Goal: Task Accomplishment & Management: Manage account settings

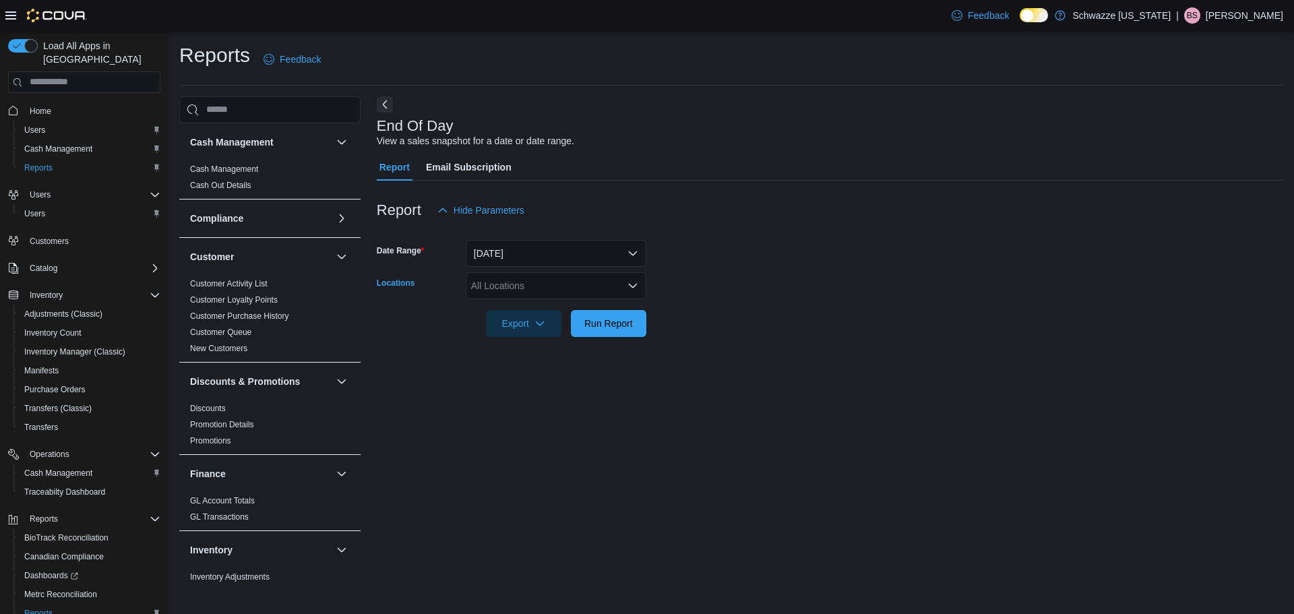
click at [499, 287] on div "All Locations" at bounding box center [556, 285] width 181 height 27
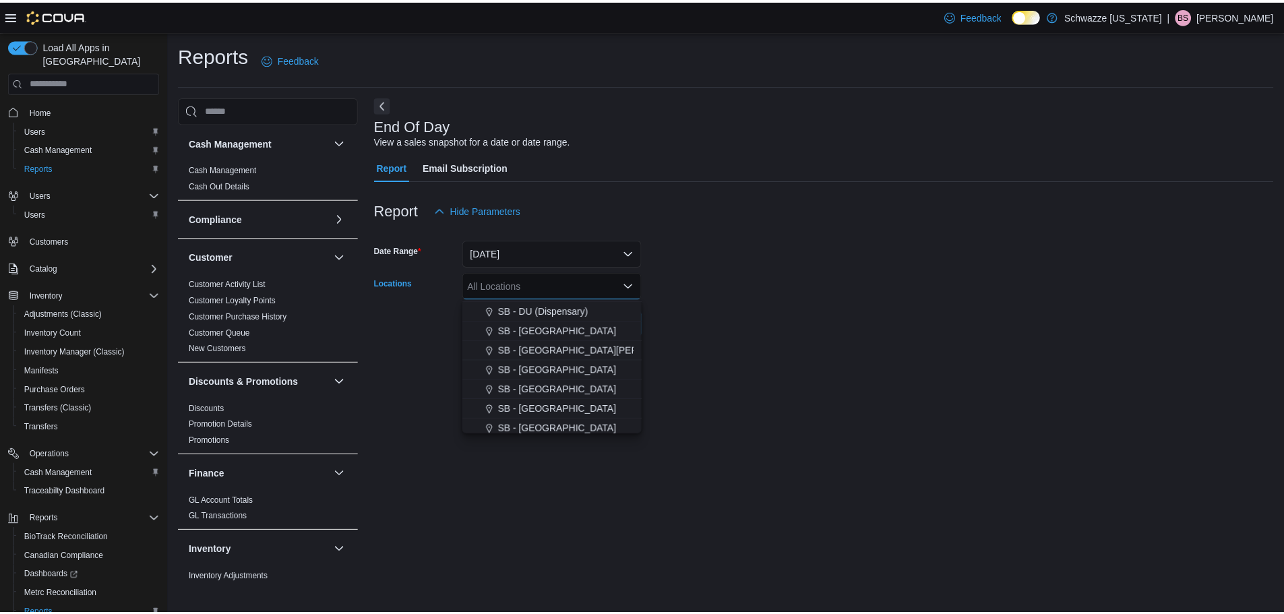
scroll to position [361, 0]
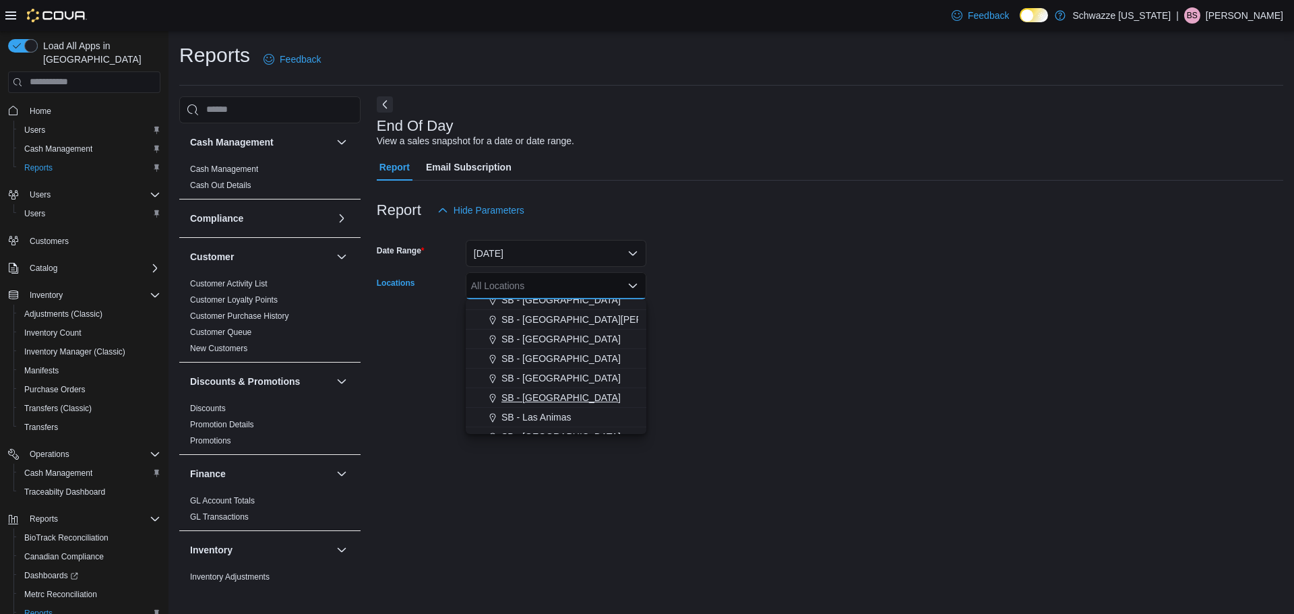
click at [552, 394] on span "SB - [GEOGRAPHIC_DATA]" at bounding box center [561, 397] width 119 height 13
drag, startPoint x: 843, startPoint y: 346, endPoint x: 731, endPoint y: 363, distance: 113.9
click at [826, 351] on div at bounding box center [830, 345] width 907 height 16
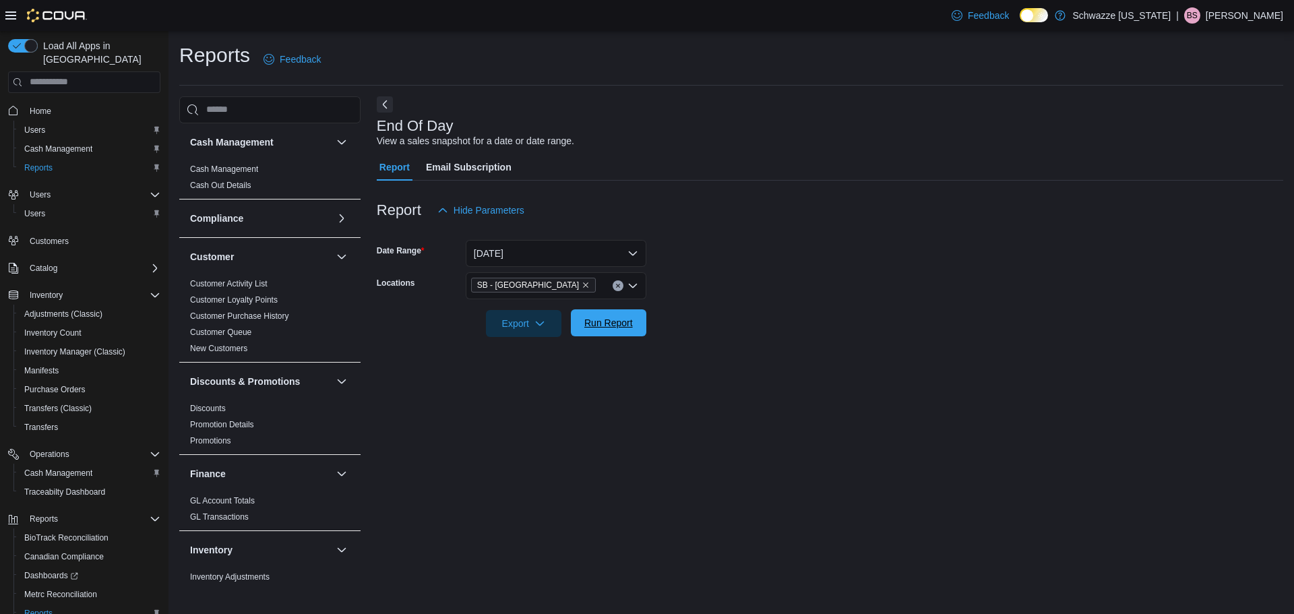
click at [628, 334] on span "Run Report" at bounding box center [608, 322] width 59 height 27
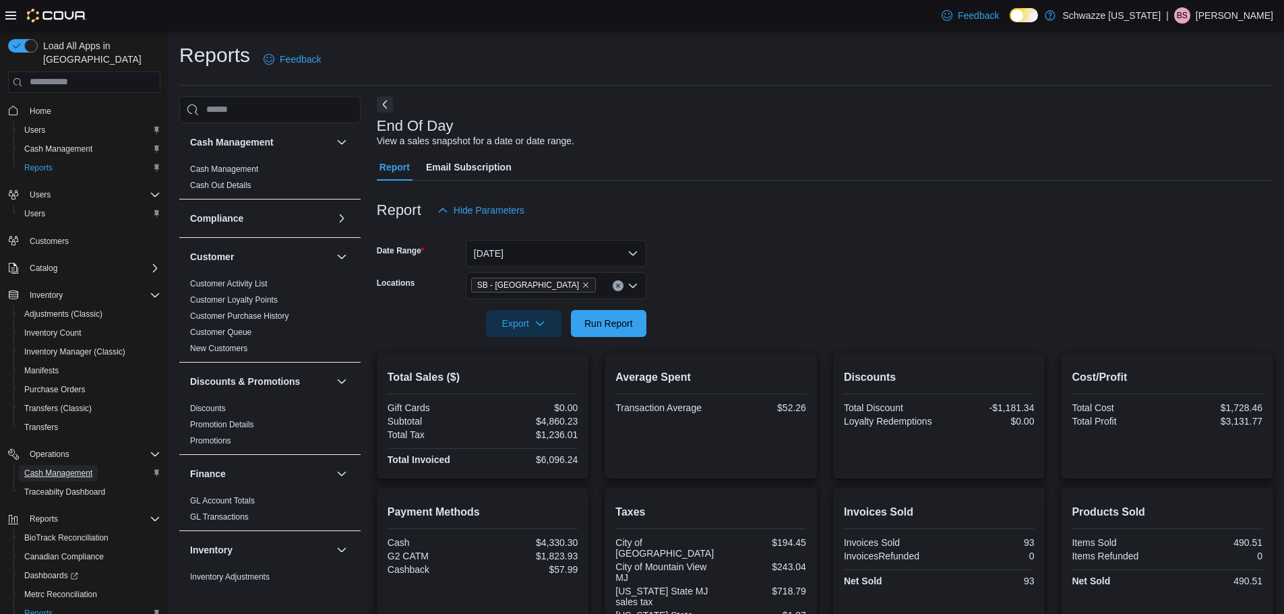
click at [48, 468] on span "Cash Management" at bounding box center [58, 473] width 68 height 11
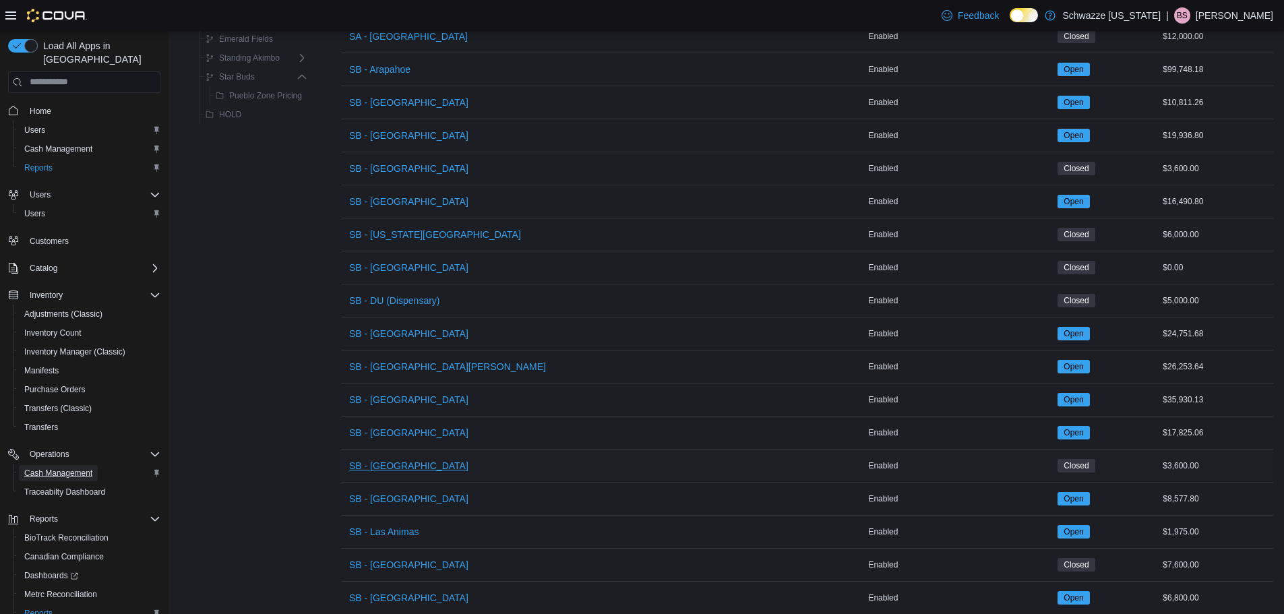
scroll to position [337, 0]
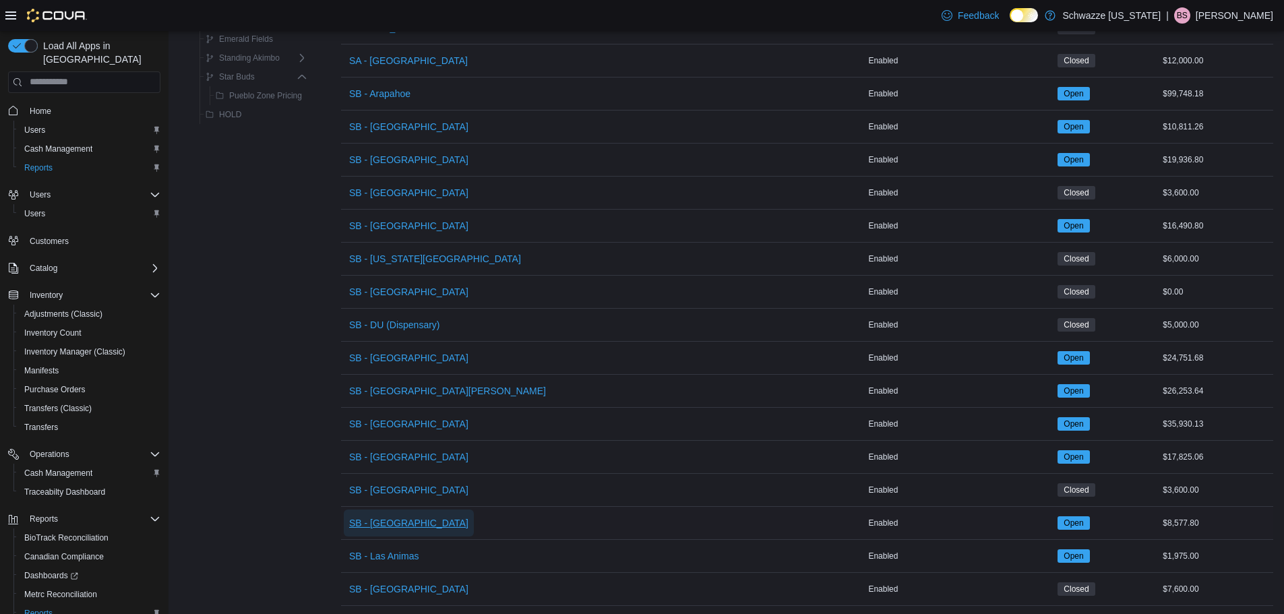
click at [389, 517] on span "SB - [GEOGRAPHIC_DATA]" at bounding box center [408, 522] width 119 height 13
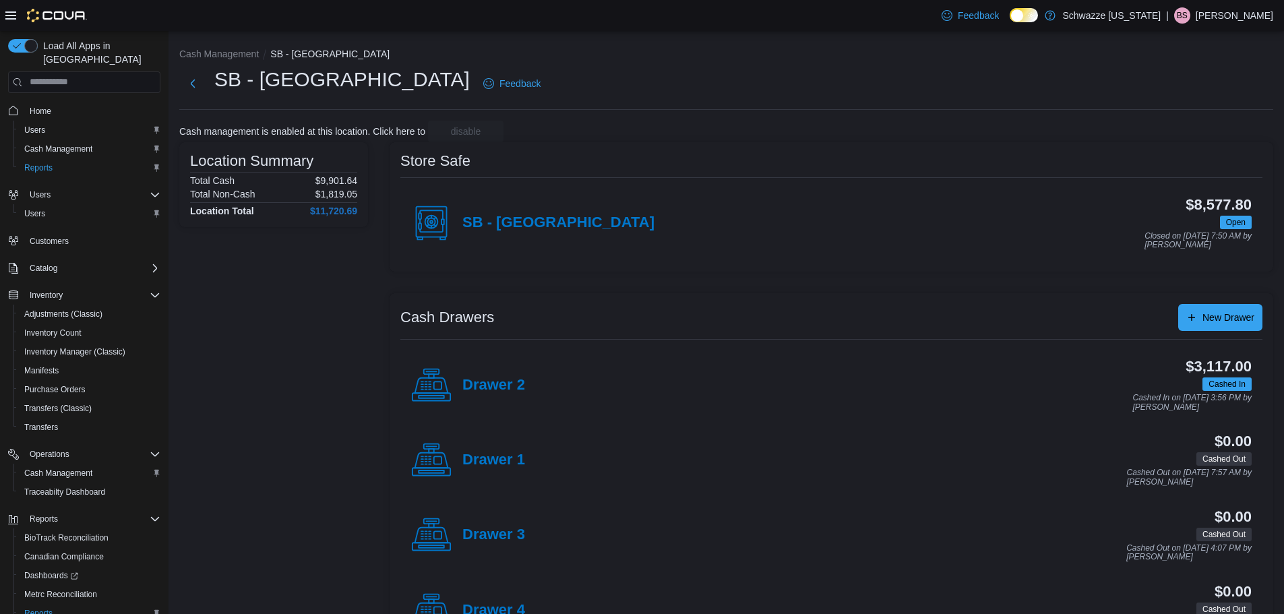
scroll to position [56, 0]
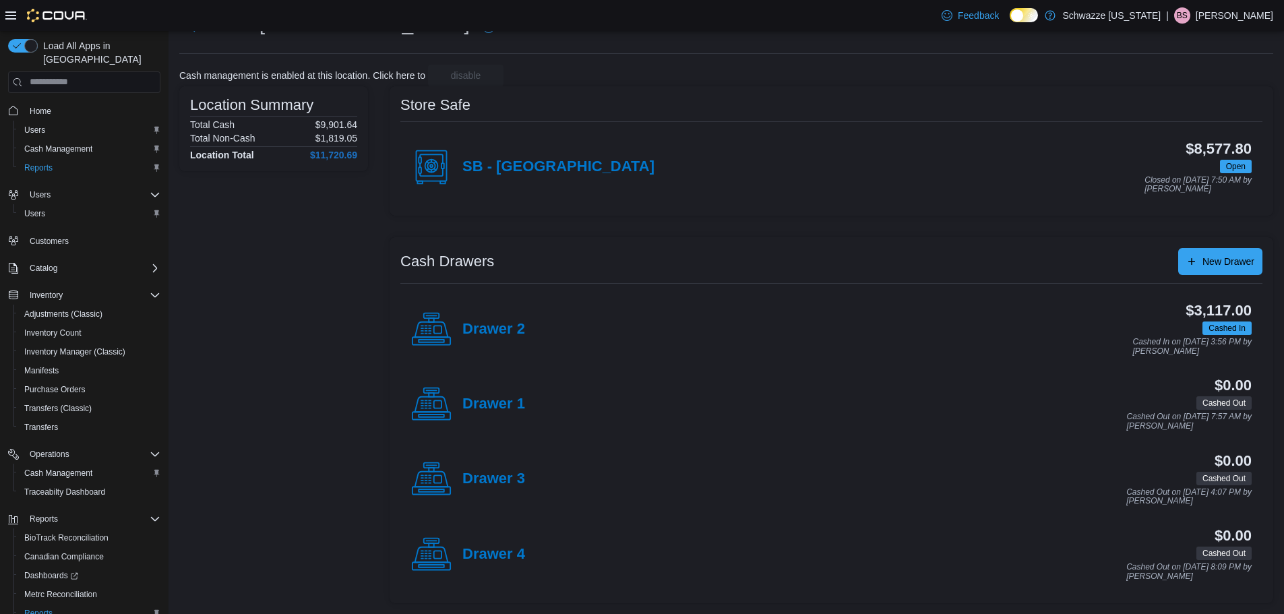
click at [525, 329] on div "$3,117.00 Cashed In Cashed In on [DATE] 3:56 PM by [PERSON_NAME]" at bounding box center [888, 329] width 727 height 53
click at [508, 330] on h4 "Drawer 2" at bounding box center [493, 330] width 63 height 18
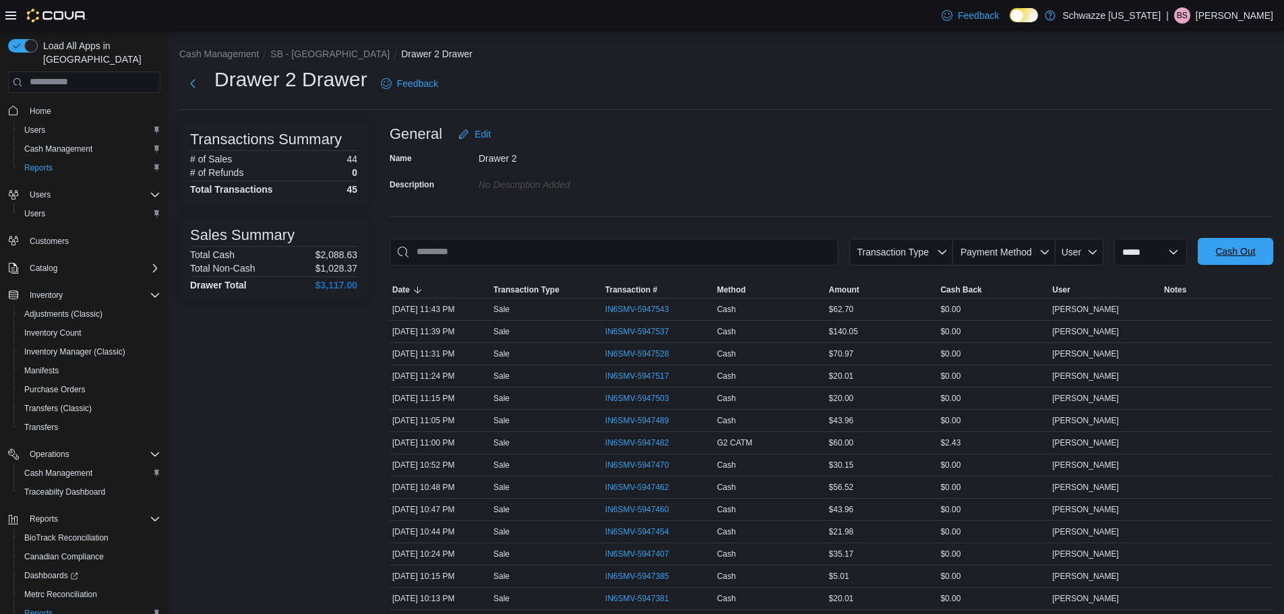
click at [1240, 250] on span "Cash Out" at bounding box center [1236, 251] width 40 height 13
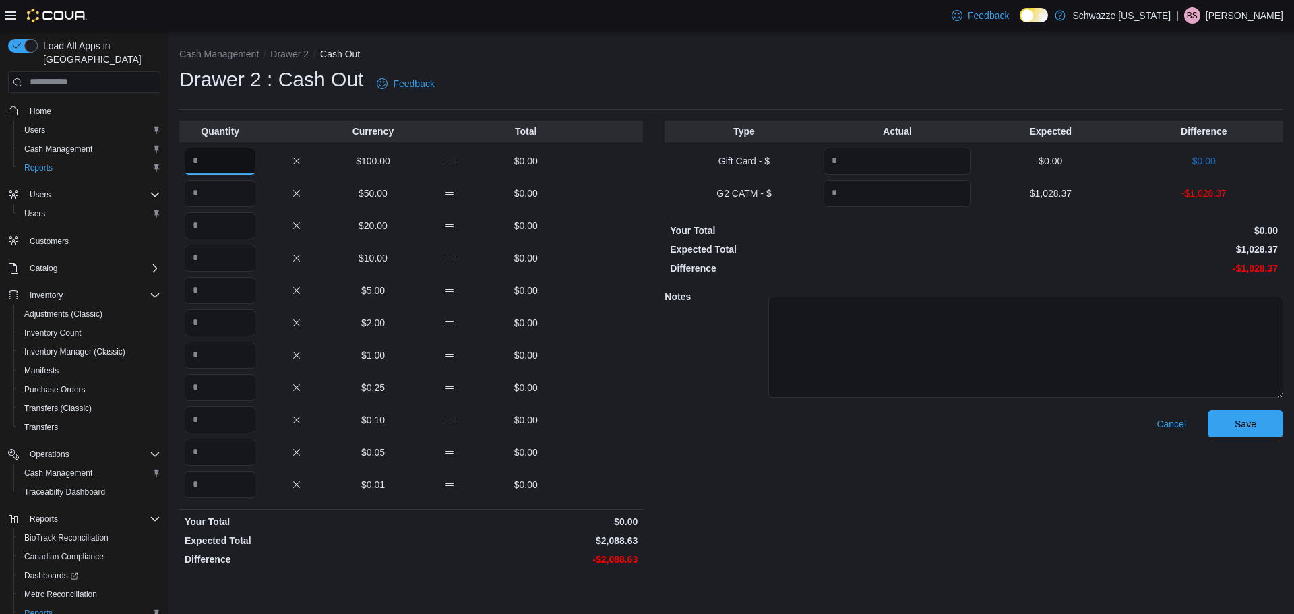
click at [202, 152] on input "Quantity" at bounding box center [220, 161] width 71 height 27
type input "**"
click at [212, 187] on input "Quantity" at bounding box center [220, 193] width 71 height 27
type input "*"
click at [233, 226] on input "Quantity" at bounding box center [220, 225] width 71 height 27
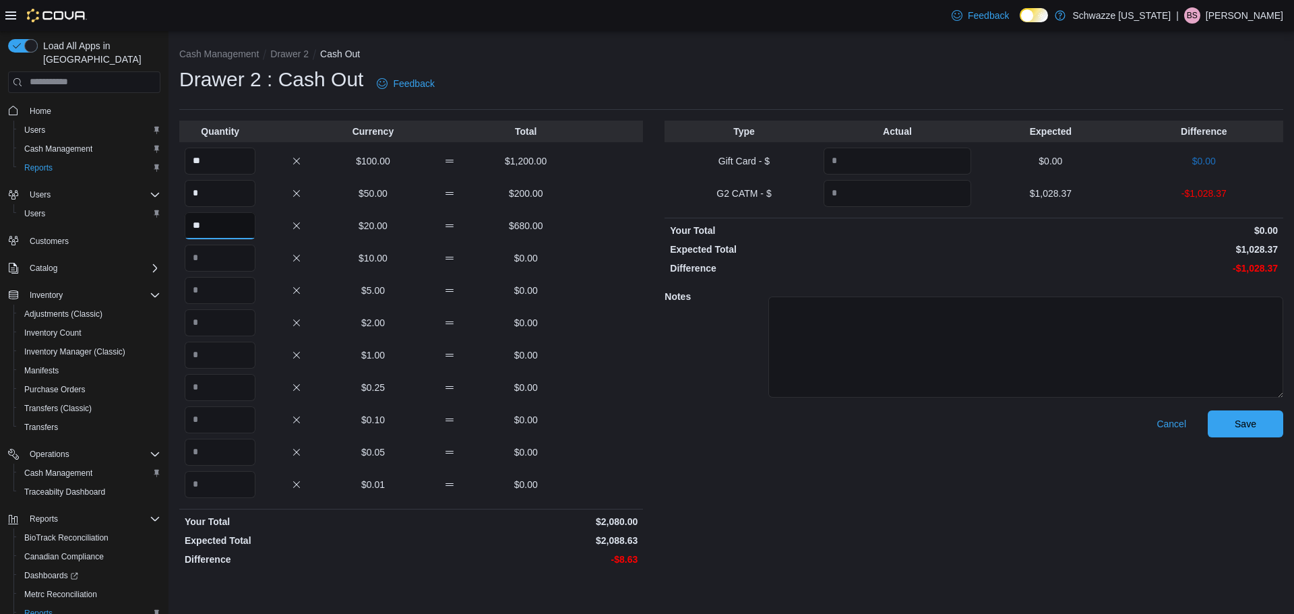
type input "**"
click at [227, 293] on input "Quantity" at bounding box center [220, 290] width 71 height 27
type input "*"
click at [222, 351] on input "Quantity" at bounding box center [220, 355] width 71 height 27
type input "*"
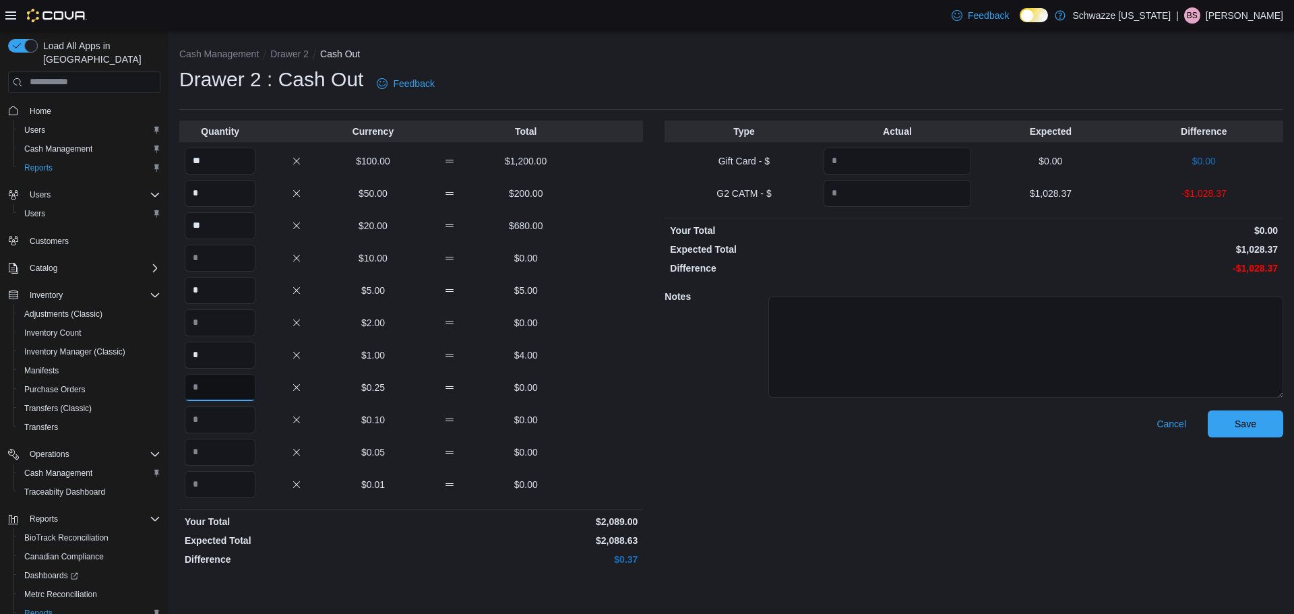
drag, startPoint x: 204, startPoint y: 382, endPoint x: 202, endPoint y: 376, distance: 7.0
click at [203, 379] on input "Quantity" at bounding box center [220, 387] width 71 height 27
type input "*"
click at [858, 196] on input "Quantity" at bounding box center [898, 193] width 148 height 27
type input "*******"
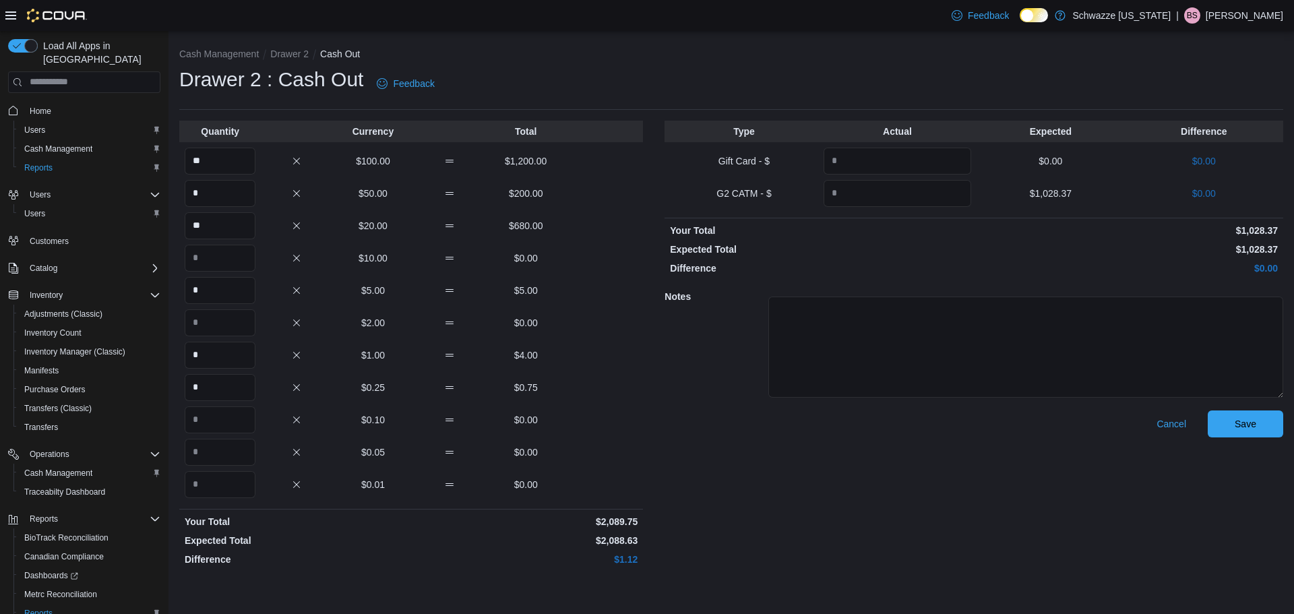
drag, startPoint x: 804, startPoint y: 508, endPoint x: 1003, endPoint y: 509, distance: 198.2
click at [805, 508] on div "Cancel Save" at bounding box center [974, 491] width 619 height 161
click at [1257, 422] on span "Save" at bounding box center [1245, 423] width 59 height 27
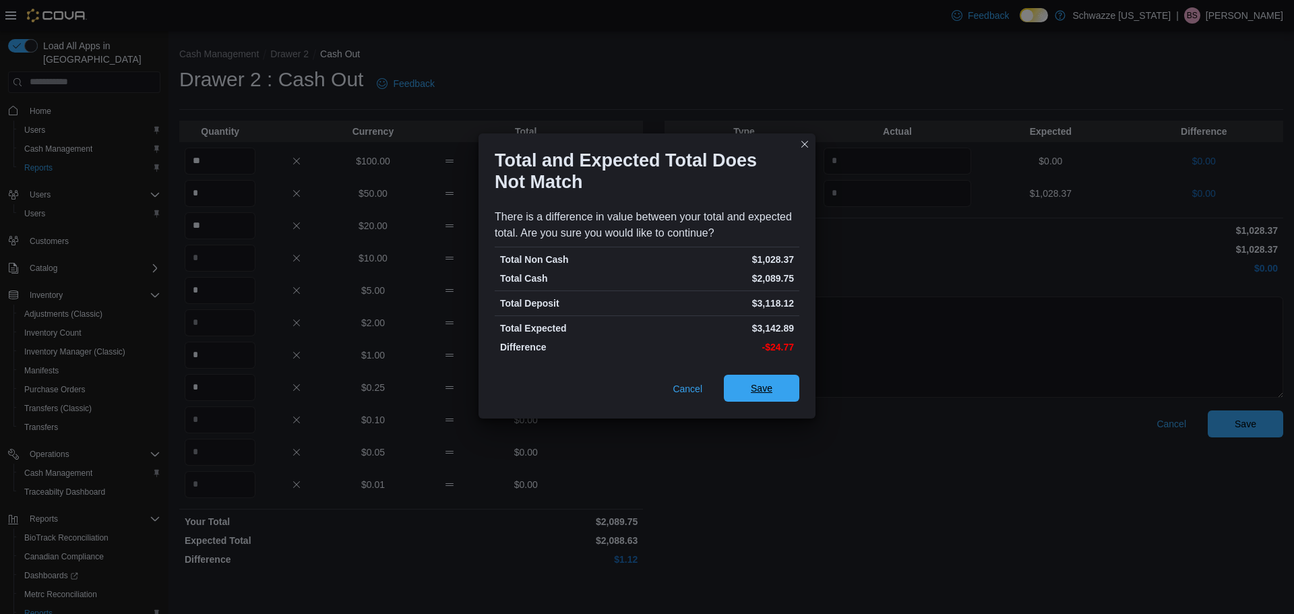
click at [769, 392] on span "Save" at bounding box center [762, 388] width 22 height 13
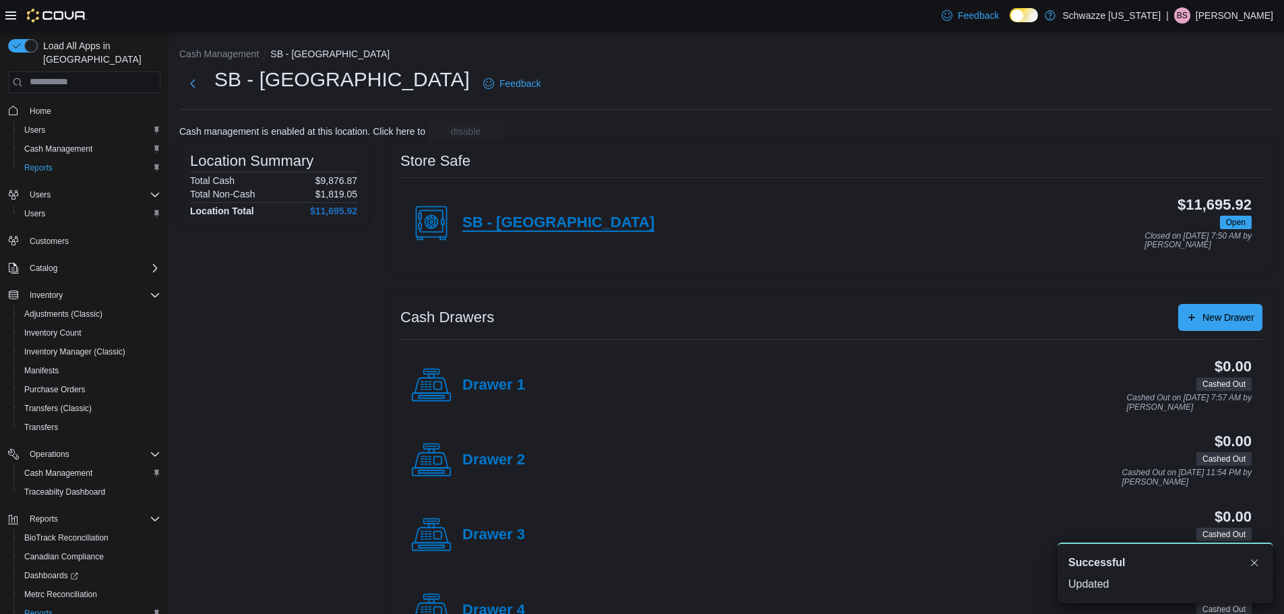
click at [506, 225] on h4 "SB - [GEOGRAPHIC_DATA]" at bounding box center [558, 223] width 192 height 18
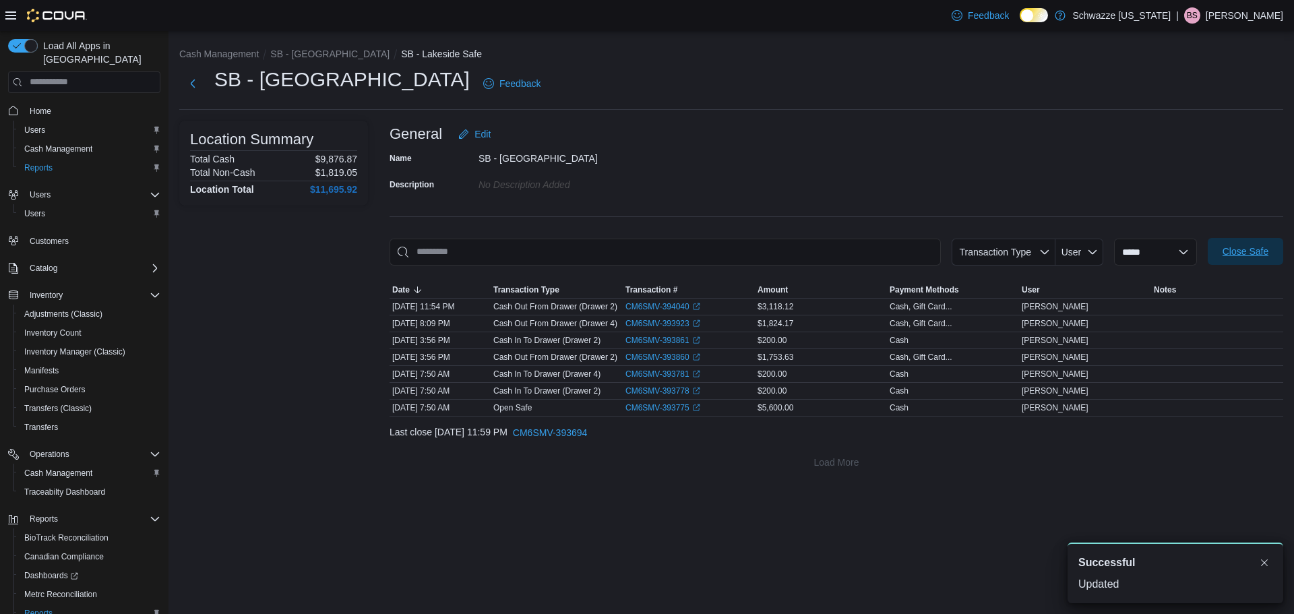
click at [1244, 252] on span "Close Safe" at bounding box center [1246, 251] width 46 height 13
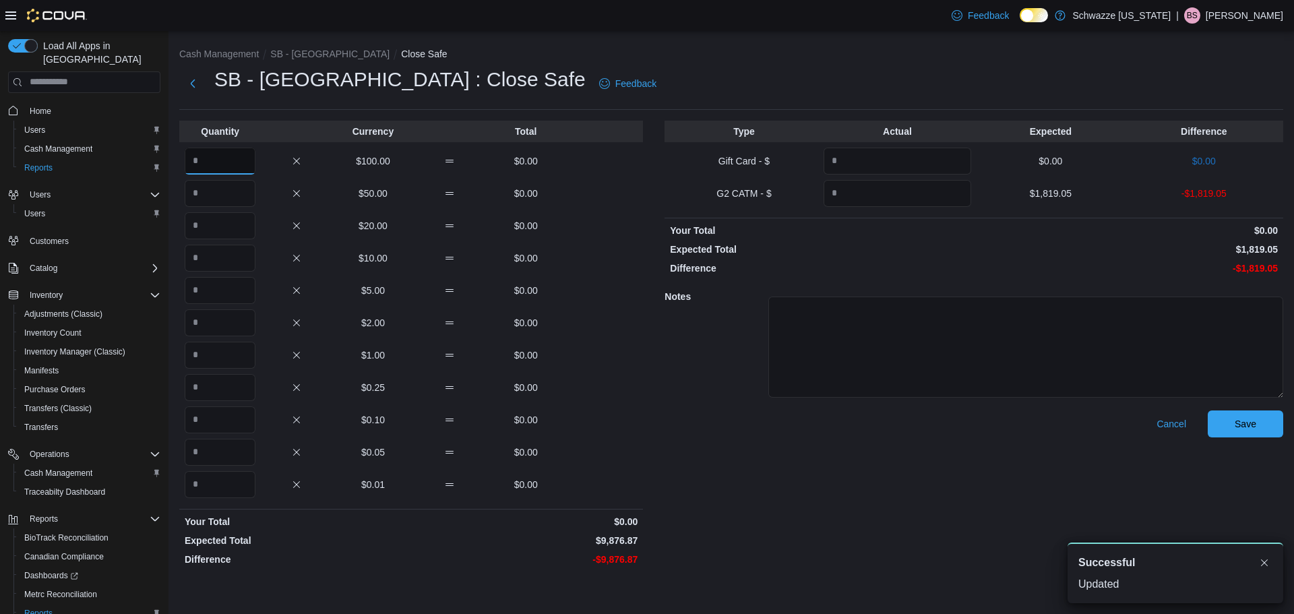
click at [245, 160] on input "Quantity" at bounding box center [220, 161] width 71 height 27
type input "**"
click at [225, 177] on div "Quantity Currency Total ** $100.00 $9,800.00 $50.00 $0.00 $20.00 $0.00 $10.00 $…" at bounding box center [411, 346] width 464 height 451
click at [220, 190] on input "Quantity" at bounding box center [220, 193] width 71 height 27
type input "*"
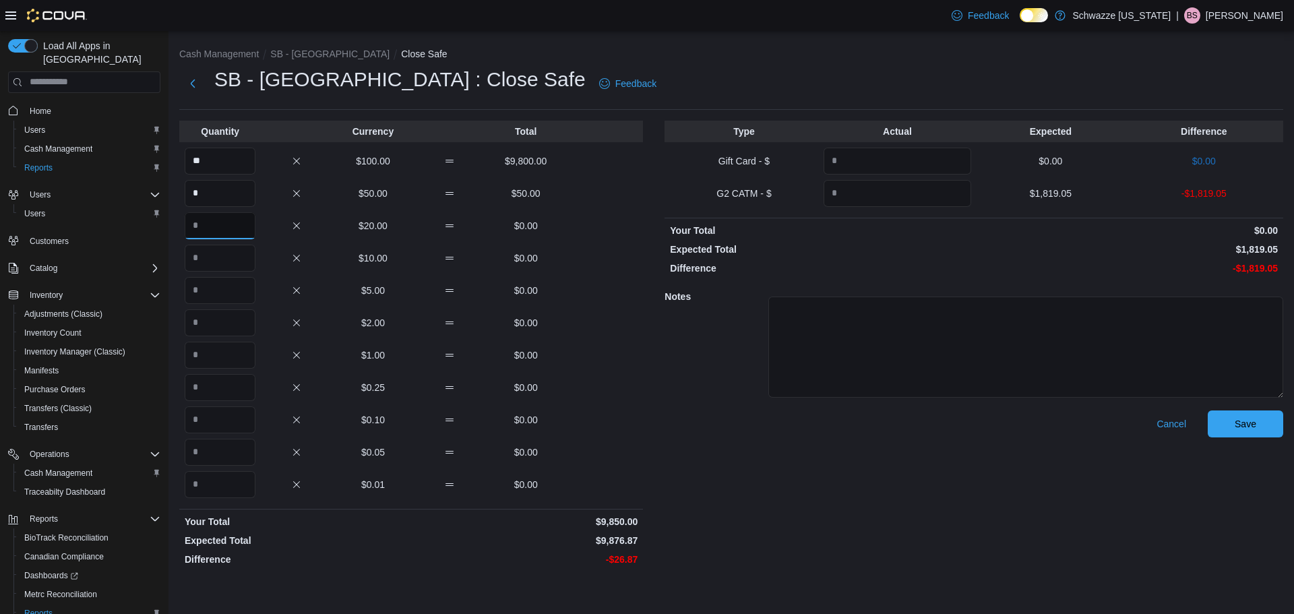
click at [228, 228] on input "Quantity" at bounding box center [220, 225] width 71 height 27
type input "*"
click at [229, 293] on input "Quantity" at bounding box center [220, 290] width 71 height 27
type input "*"
click at [230, 354] on input "Quantity" at bounding box center [220, 355] width 71 height 27
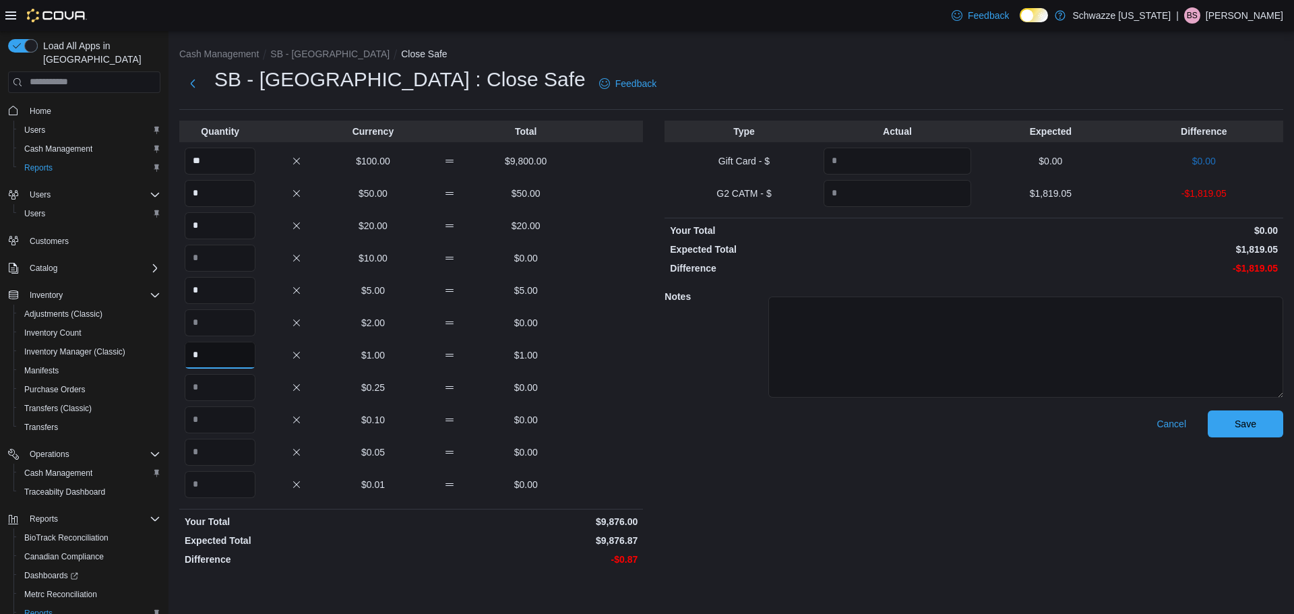
type input "*"
click at [239, 396] on input "Quantity" at bounding box center [220, 387] width 71 height 27
type input "*"
click at [239, 415] on input "Quantity" at bounding box center [220, 420] width 71 height 27
type input "*"
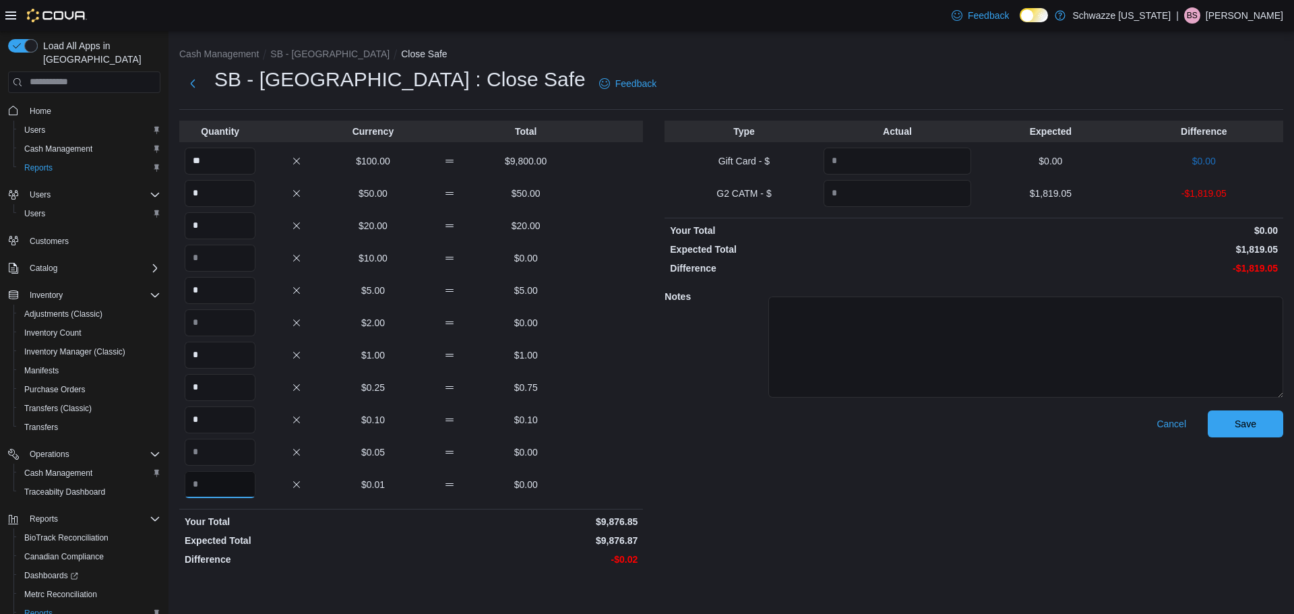
click at [239, 487] on input "Quantity" at bounding box center [220, 484] width 71 height 27
type input "*"
click at [864, 191] on input "Quantity" at bounding box center [898, 193] width 148 height 27
type input "*******"
click at [1243, 428] on span "Save" at bounding box center [1246, 423] width 22 height 13
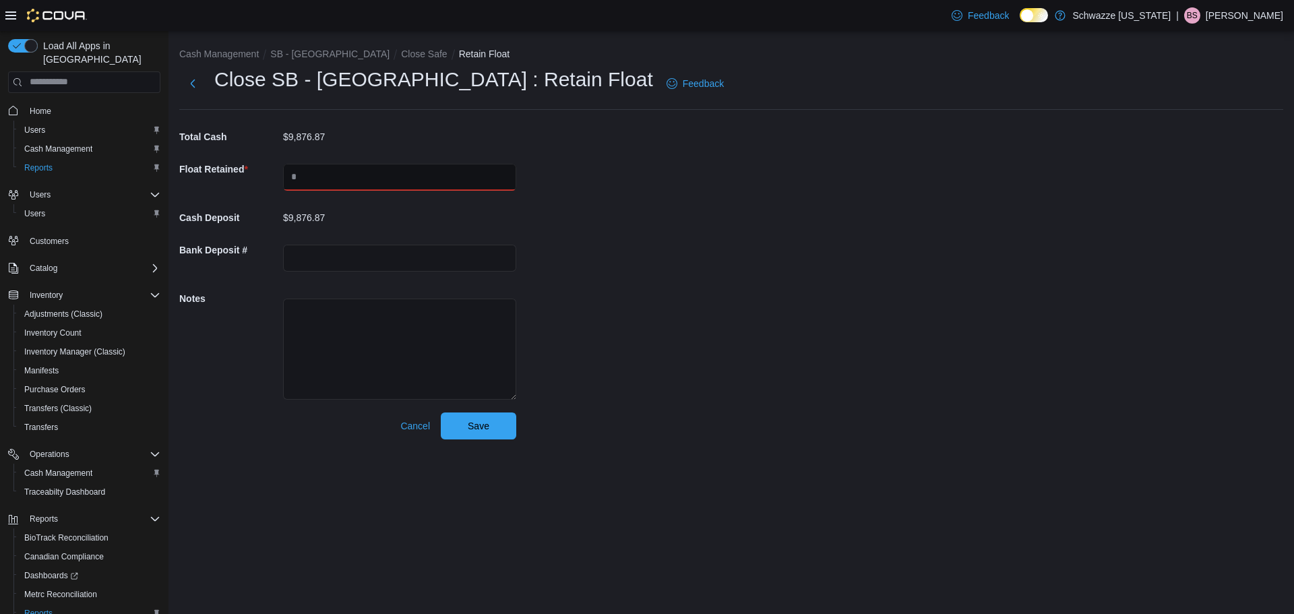
click at [324, 173] on input "text" at bounding box center [399, 177] width 233 height 27
type input "****"
click at [361, 258] on input "text" at bounding box center [399, 258] width 233 height 27
type input "*********"
drag, startPoint x: 642, startPoint y: 313, endPoint x: 631, endPoint y: 313, distance: 11.5
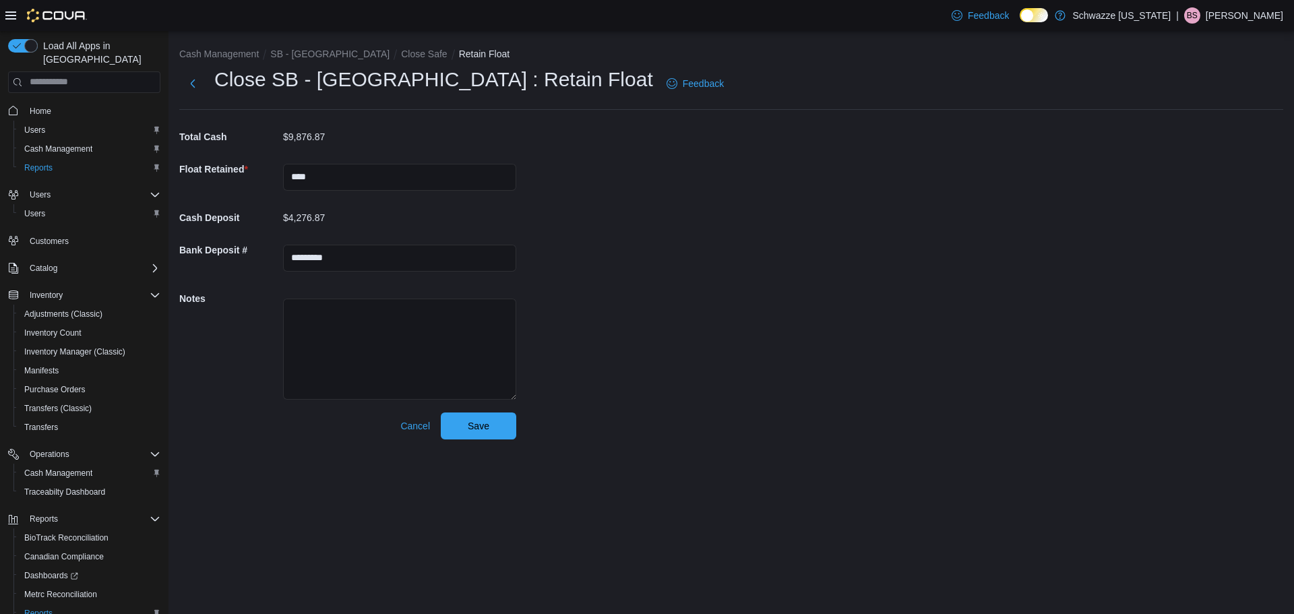
click at [639, 313] on div "Cash Management SB - Lakeside Close Safe Retain Float Close SB - [GEOGRAPHIC_DA…" at bounding box center [732, 240] width 1126 height 419
click at [475, 425] on span "Save" at bounding box center [479, 425] width 22 height 13
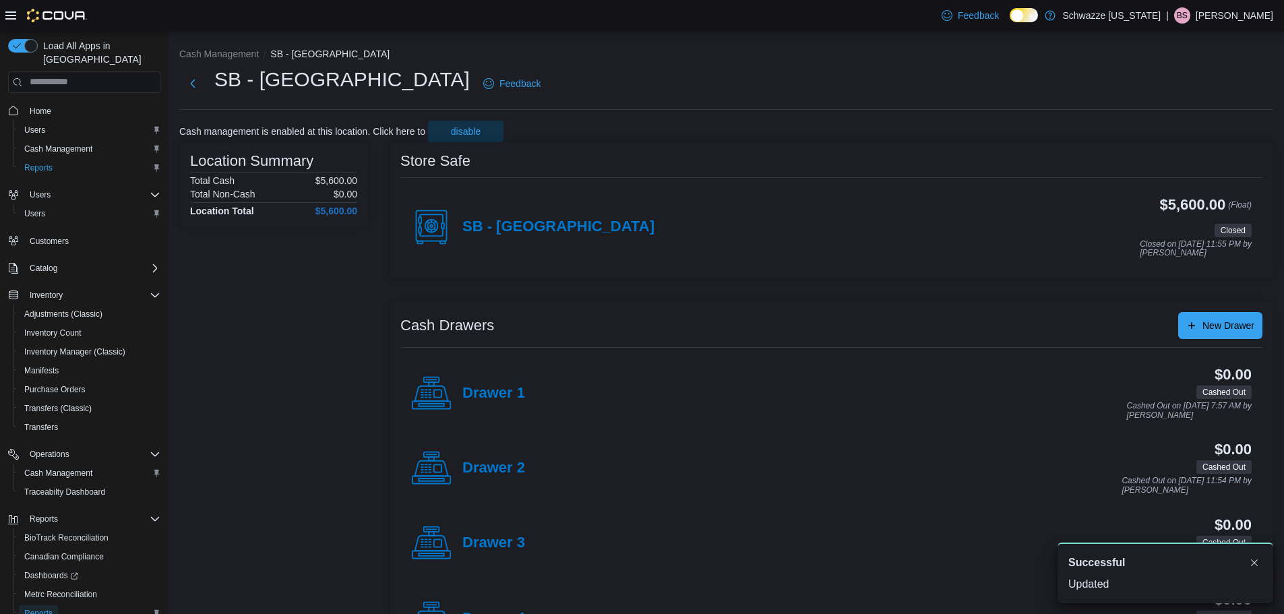
click at [40, 608] on span "Reports" at bounding box center [38, 613] width 28 height 11
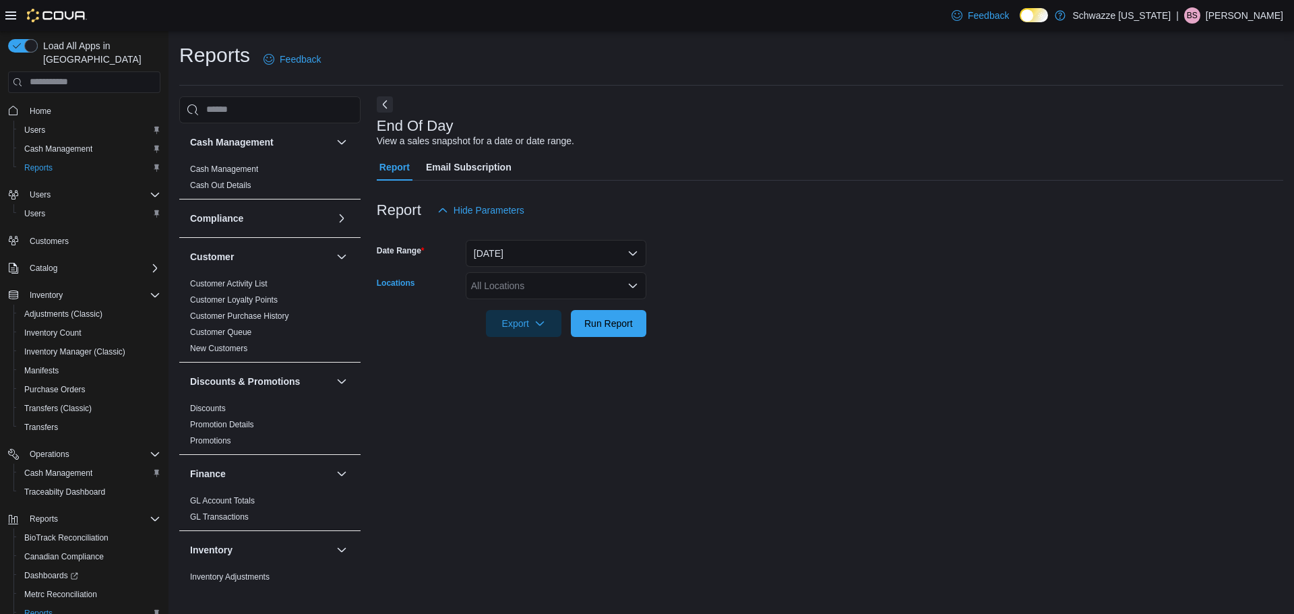
click at [512, 285] on div "All Locations" at bounding box center [556, 285] width 181 height 27
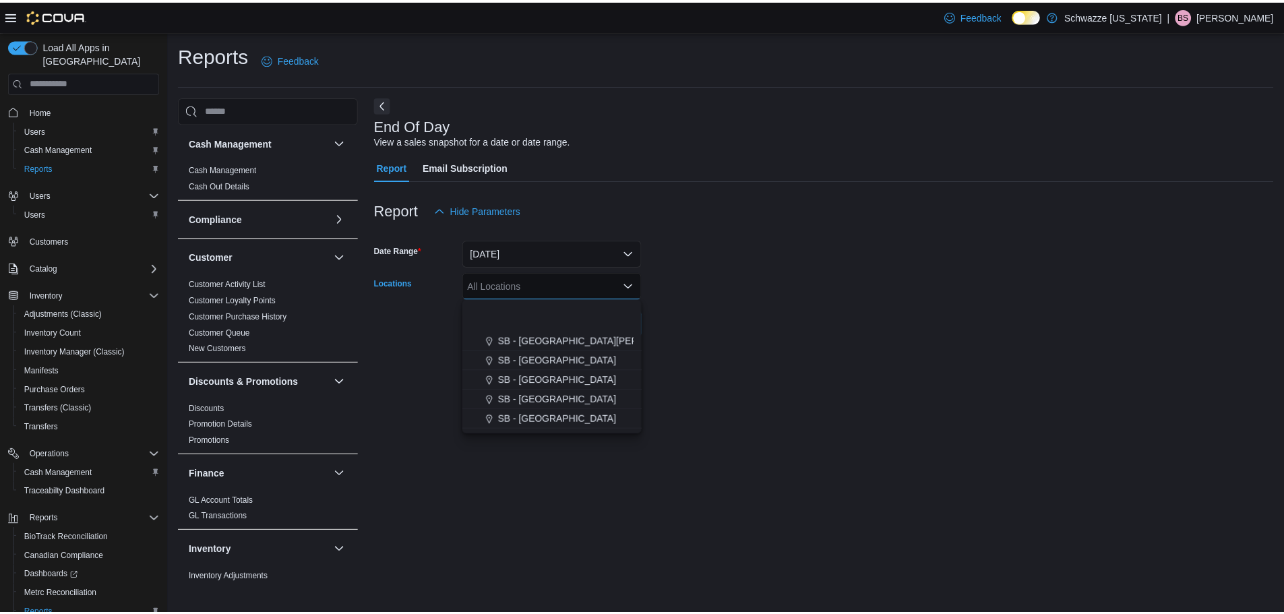
scroll to position [405, 0]
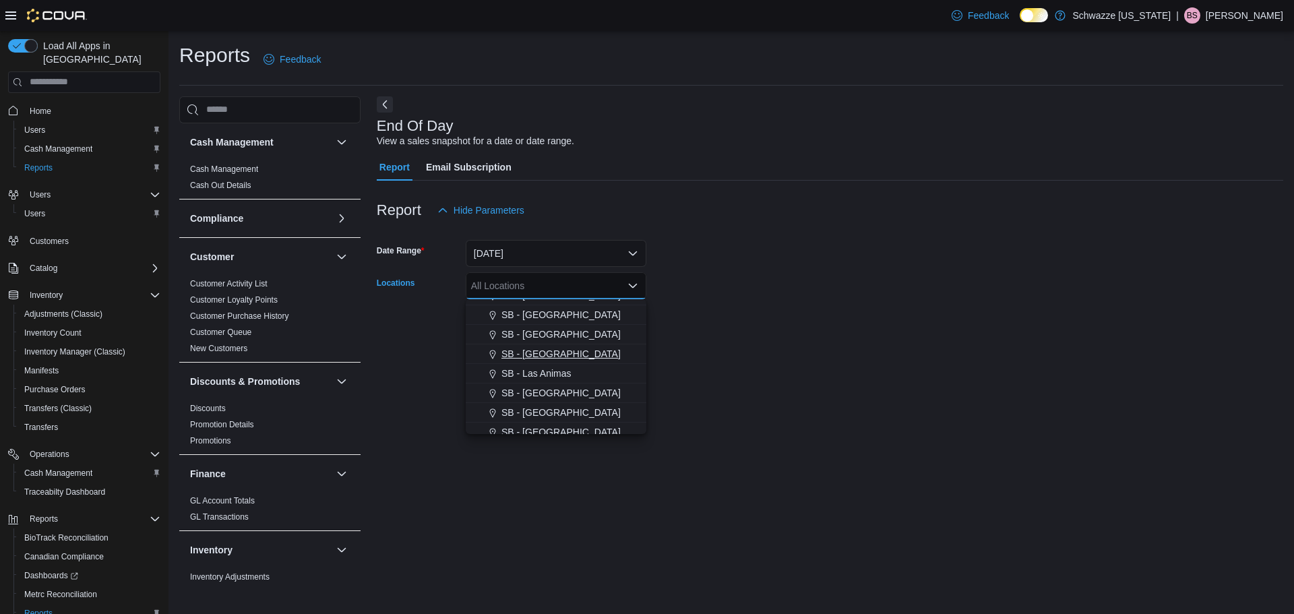
click at [535, 356] on span "SB - [GEOGRAPHIC_DATA]" at bounding box center [561, 353] width 119 height 13
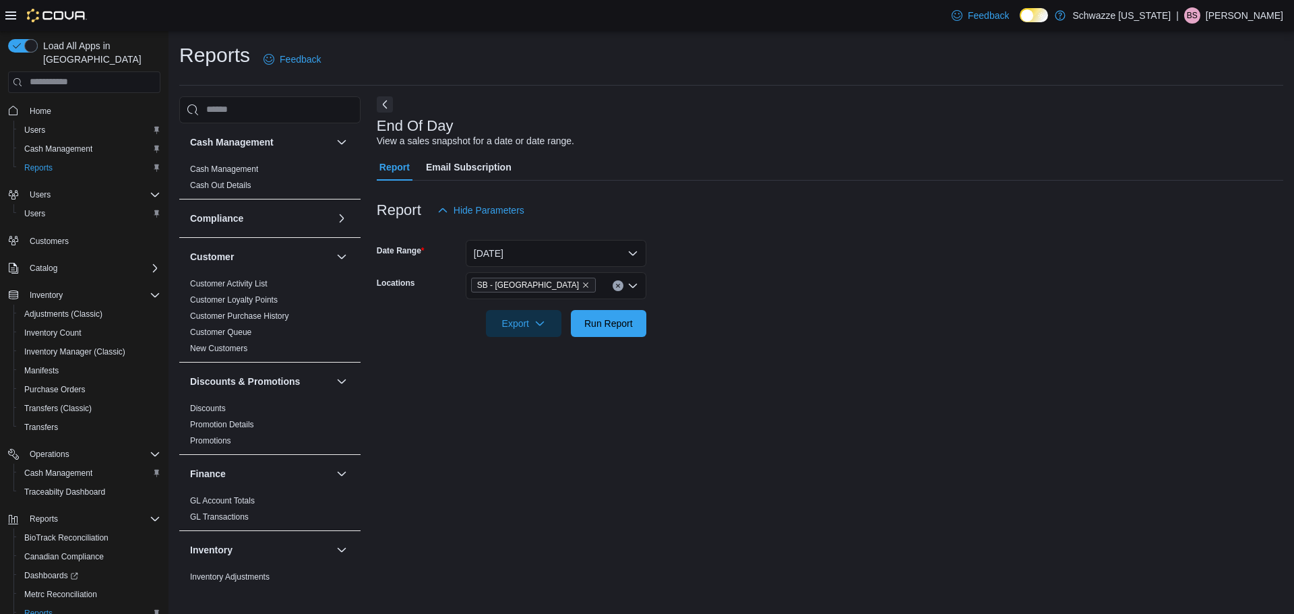
drag, startPoint x: 741, startPoint y: 317, endPoint x: 666, endPoint y: 328, distance: 75.7
click at [740, 317] on form "Date Range [DATE] Locations SB - Lakeside Export Run Report" at bounding box center [830, 280] width 907 height 113
click at [623, 320] on span "Run Report" at bounding box center [609, 322] width 49 height 13
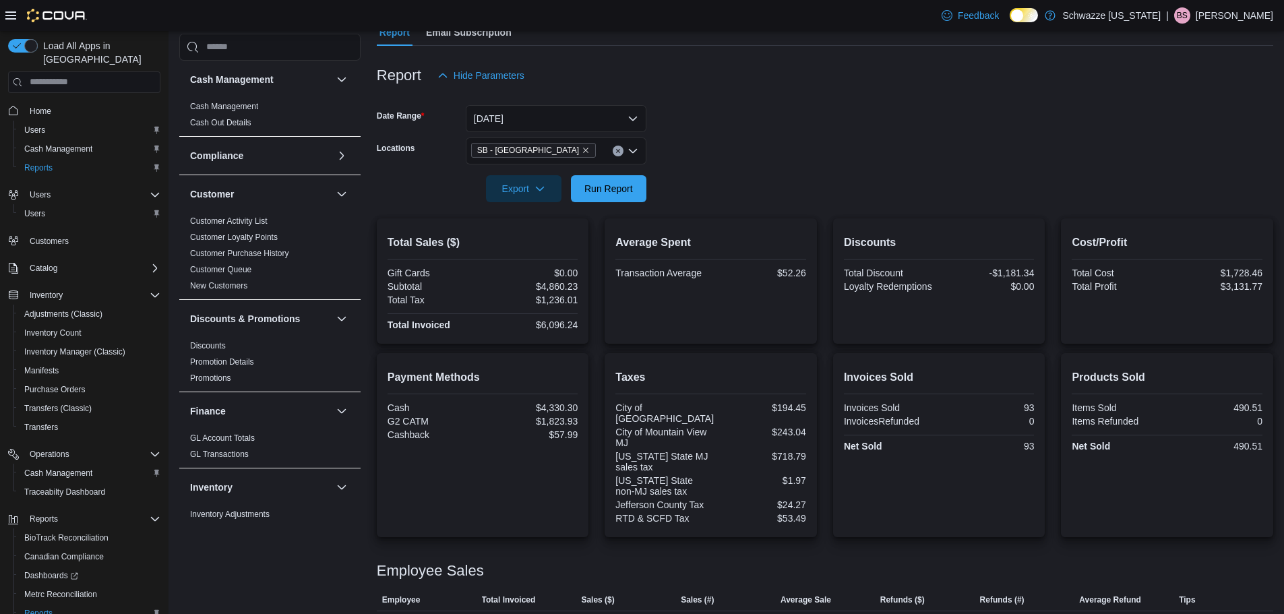
scroll to position [215, 0]
